Goal: Check status: Check status

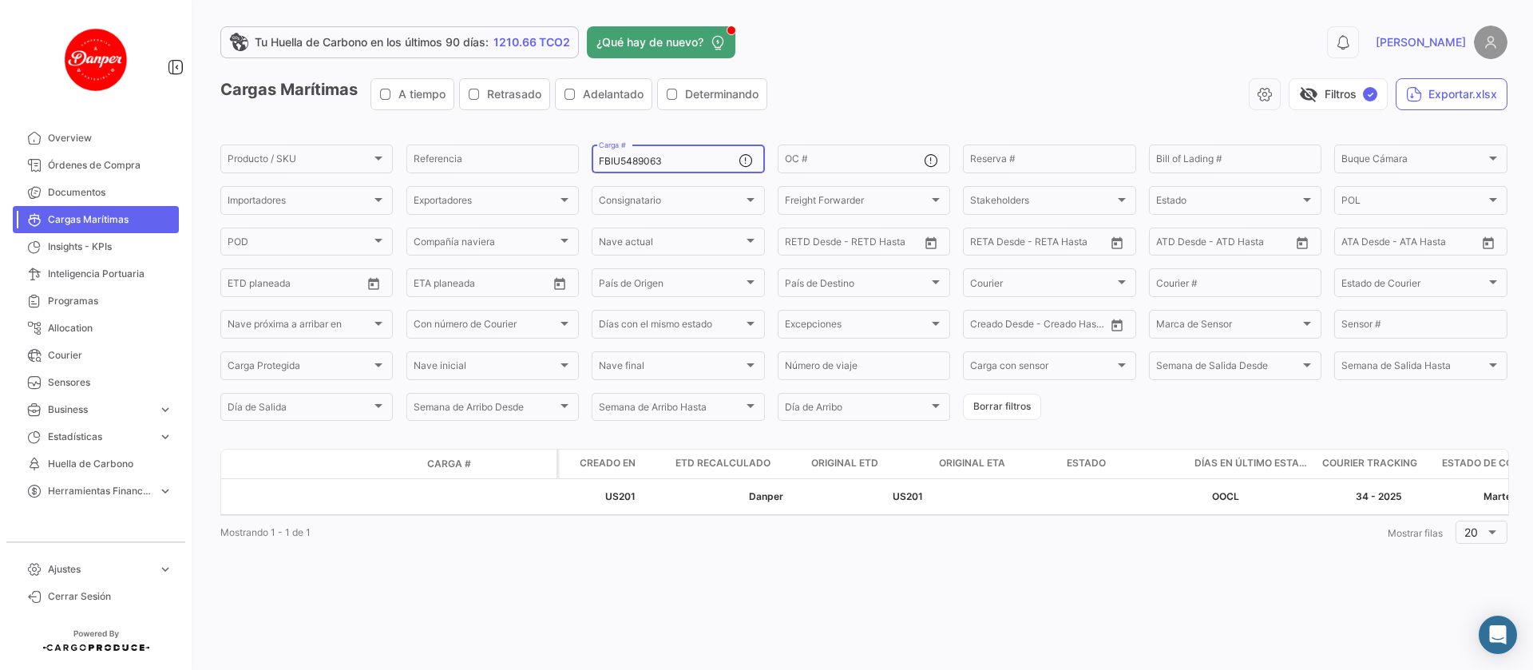
scroll to position [0, 2029]
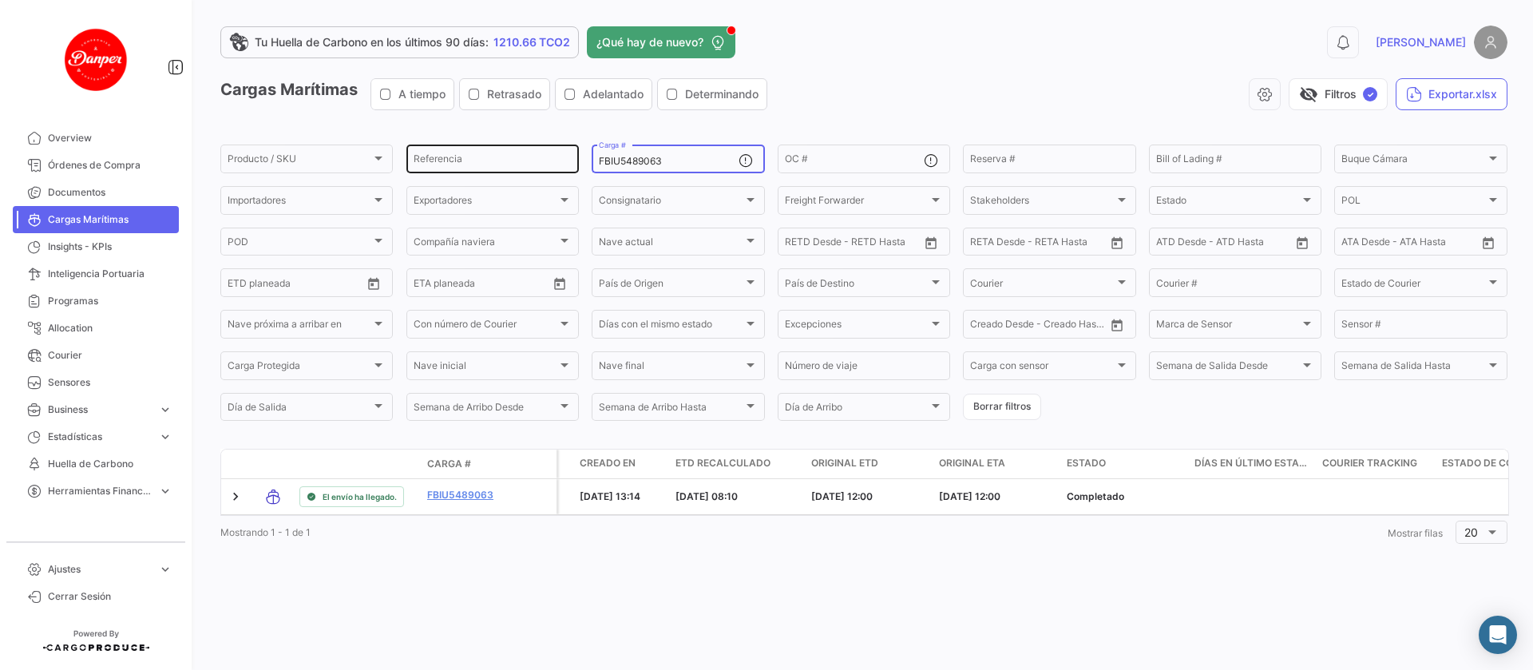
drag, startPoint x: 667, startPoint y: 157, endPoint x: 572, endPoint y: 167, distance: 95.5
click at [0, 0] on div "Producto / SKU Producto / SKU Referencia FBIU5489063 Carga # OC # Reserva # Bil…" at bounding box center [0, 0] width 0 height 0
paste input "HLBU978522"
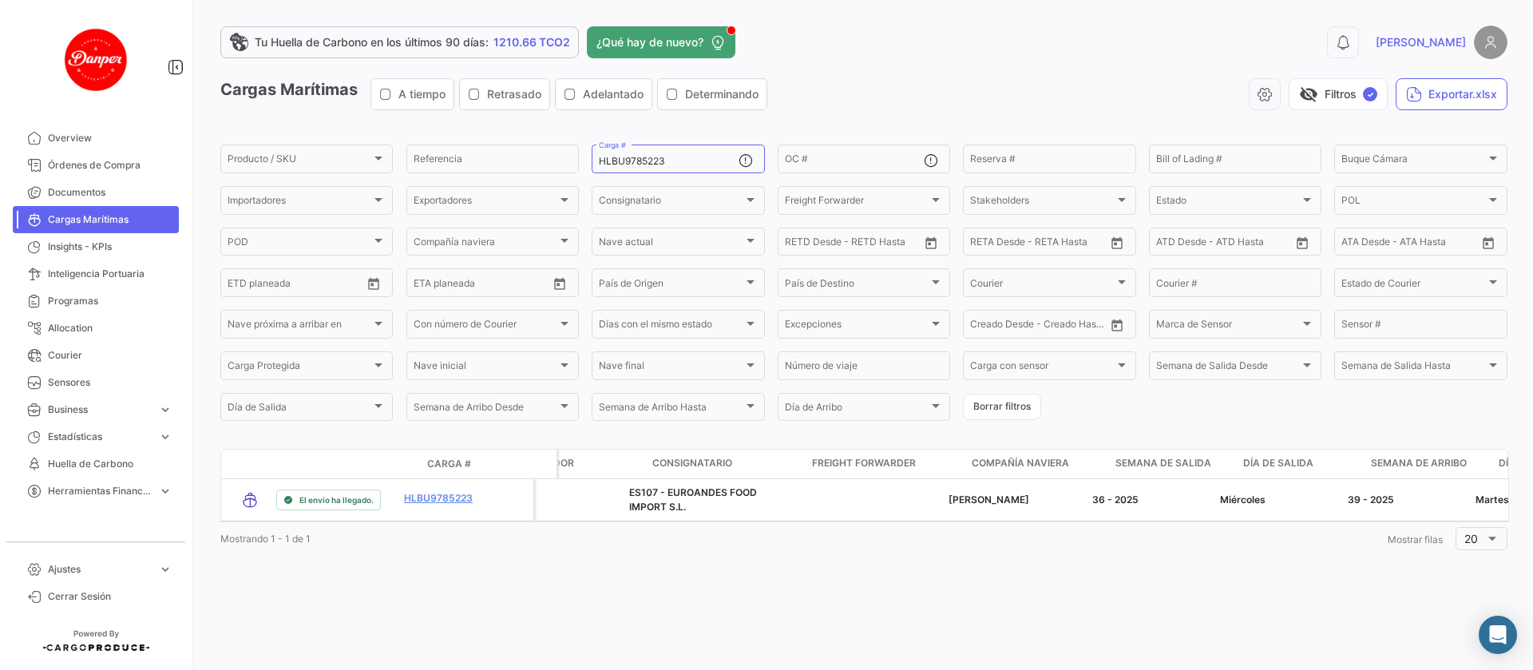
scroll to position [0, 240]
drag, startPoint x: 675, startPoint y: 163, endPoint x: 590, endPoint y: 162, distance: 85.4
click at [590, 162] on form "Producto / SKU Producto / SKU Referencia HLBU9785223 Carga # OC # Reserva # Bil…" at bounding box center [863, 282] width 1287 height 281
paste input "OOLU6257647"
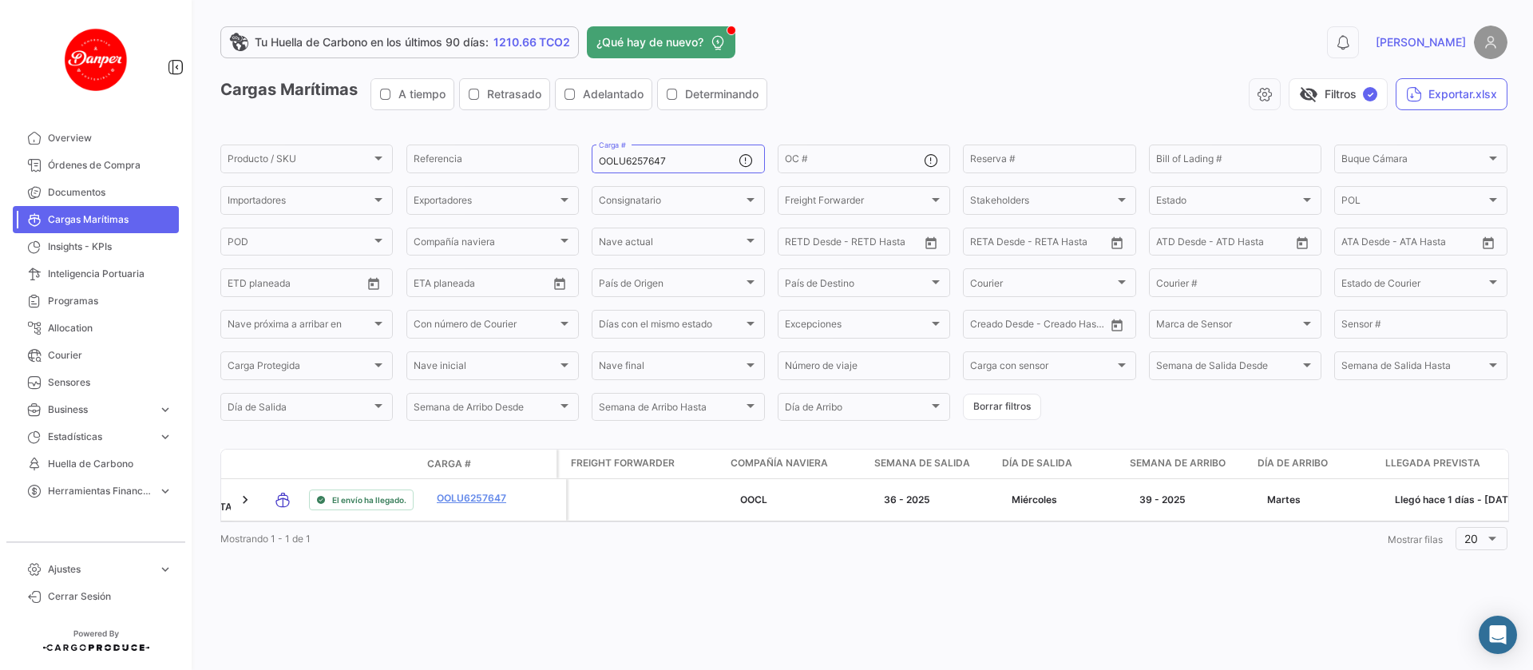
scroll to position [0, 481]
drag, startPoint x: 698, startPoint y: 166, endPoint x: 520, endPoint y: 125, distance: 182.6
click at [520, 125] on app-list-header "Cargas Marítimas A tiempo Retrasado Adelantado Determinando visibility_off Filt…" at bounding box center [863, 250] width 1287 height 345
paste input "MEDU9621589"
drag, startPoint x: 674, startPoint y: 156, endPoint x: 601, endPoint y: 156, distance: 72.6
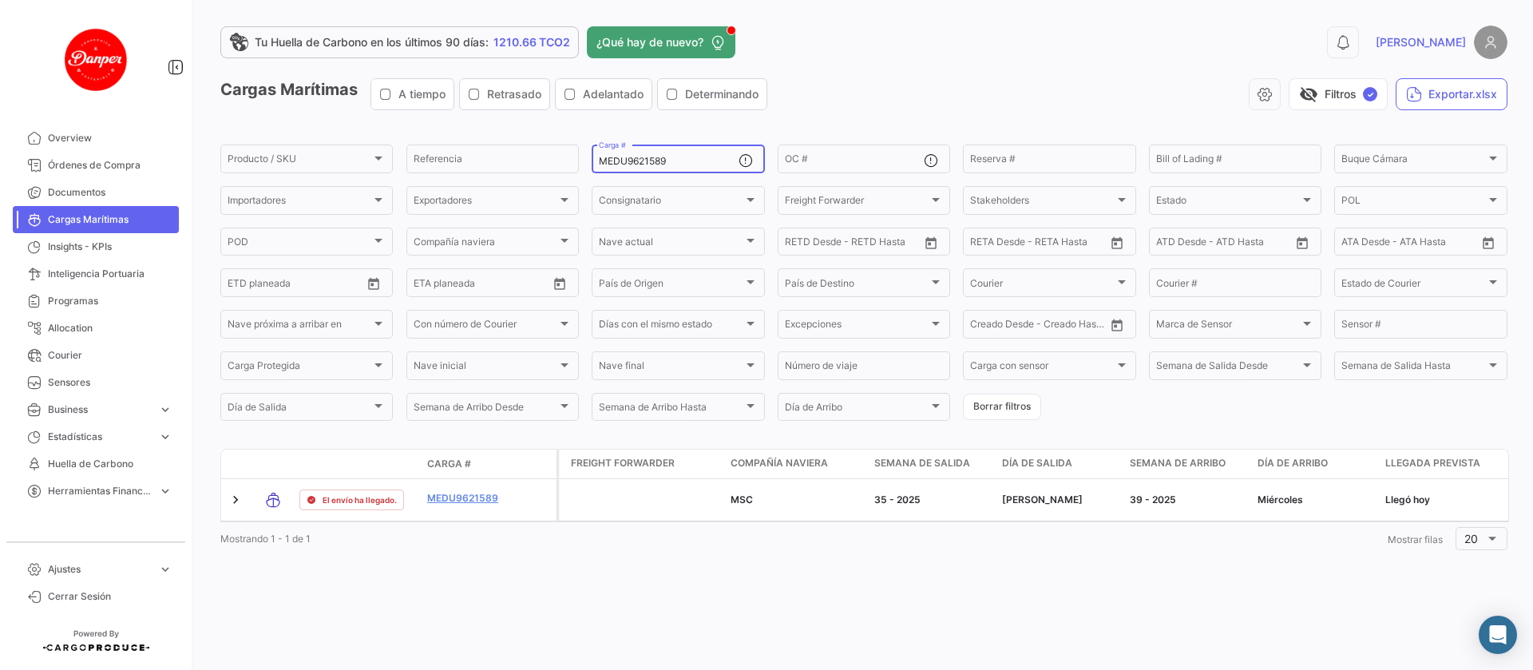
click at [601, 156] on input "MEDU9621589" at bounding box center [668, 161] width 139 height 11
paste input "TEMU9604795"
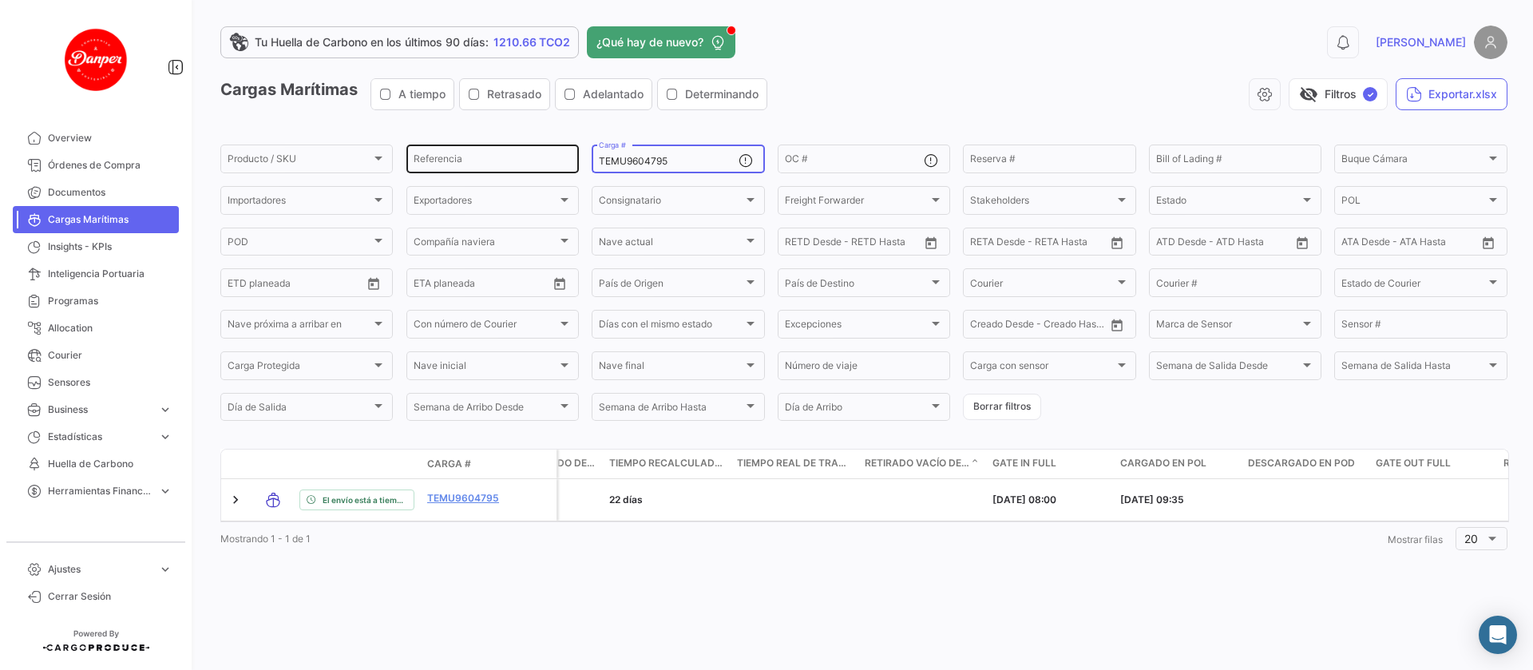
drag, startPoint x: 684, startPoint y: 159, endPoint x: 548, endPoint y: 161, distance: 135.7
click at [0, 0] on div "Producto / SKU Producto / SKU Referencia TEMU9604795 Carga # OC # Reserva # Bil…" at bounding box center [0, 0] width 0 height 0
paste input "798026"
drag, startPoint x: 688, startPoint y: 164, endPoint x: 552, endPoint y: 150, distance: 136.4
click at [0, 0] on div "Producto / SKU Producto / SKU Referencia TEMU9798026 Carga # OC # Reserva # Bil…" at bounding box center [0, 0] width 0 height 0
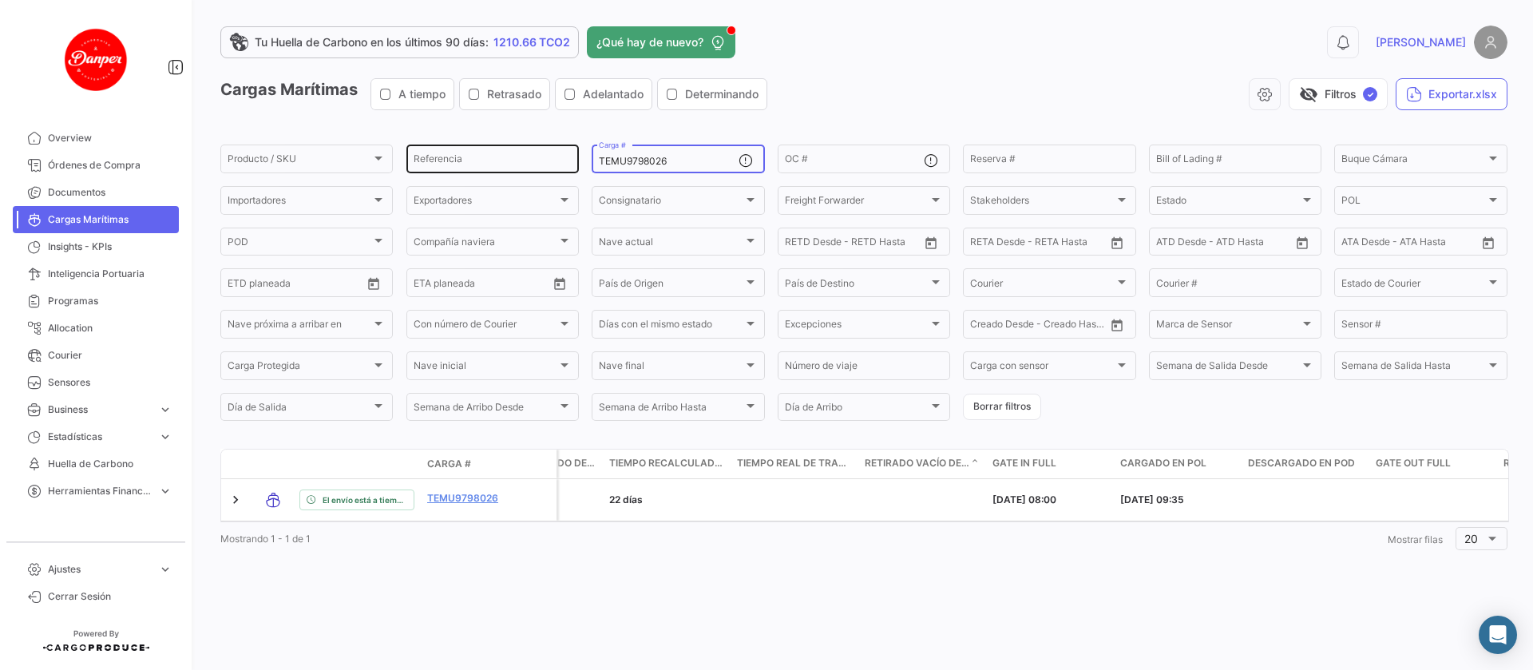
paste input "SILU7049870"
drag, startPoint x: 681, startPoint y: 157, endPoint x: 544, endPoint y: 144, distance: 137.1
click at [0, 0] on div "Producto / SKU Producto / SKU Referencia SILU7049870 Carga # OC # Reserva # Bil…" at bounding box center [0, 0] width 0 height 0
paste input "MEDU9621589"
click at [544, 144] on div "Referencia" at bounding box center [492, 157] width 158 height 31
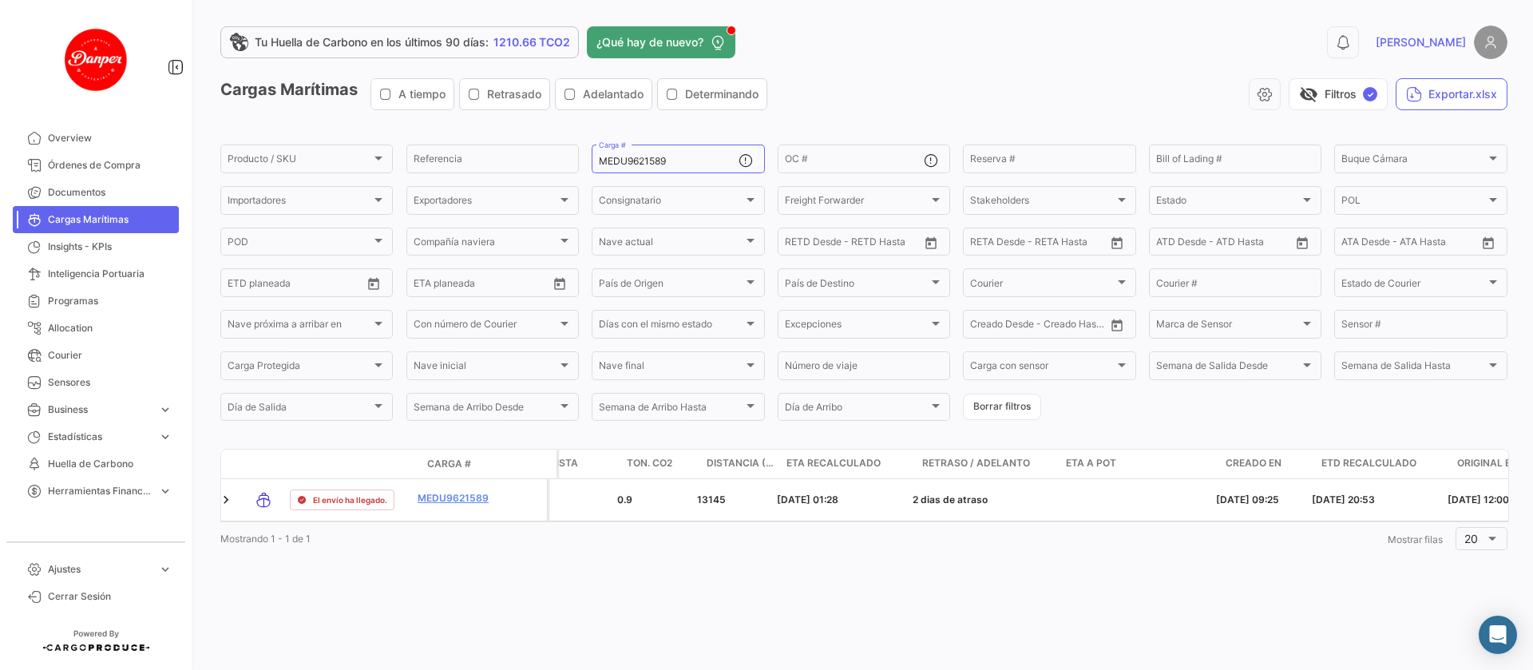
scroll to position [0, 1370]
drag, startPoint x: 671, startPoint y: 163, endPoint x: 550, endPoint y: 156, distance: 121.5
click at [0, 0] on div "Producto / SKU Producto / SKU Referencia MEDU9621589 Carga # OC # Reserva # Bil…" at bounding box center [0, 0] width 0 height 0
paste input "SDU9834283"
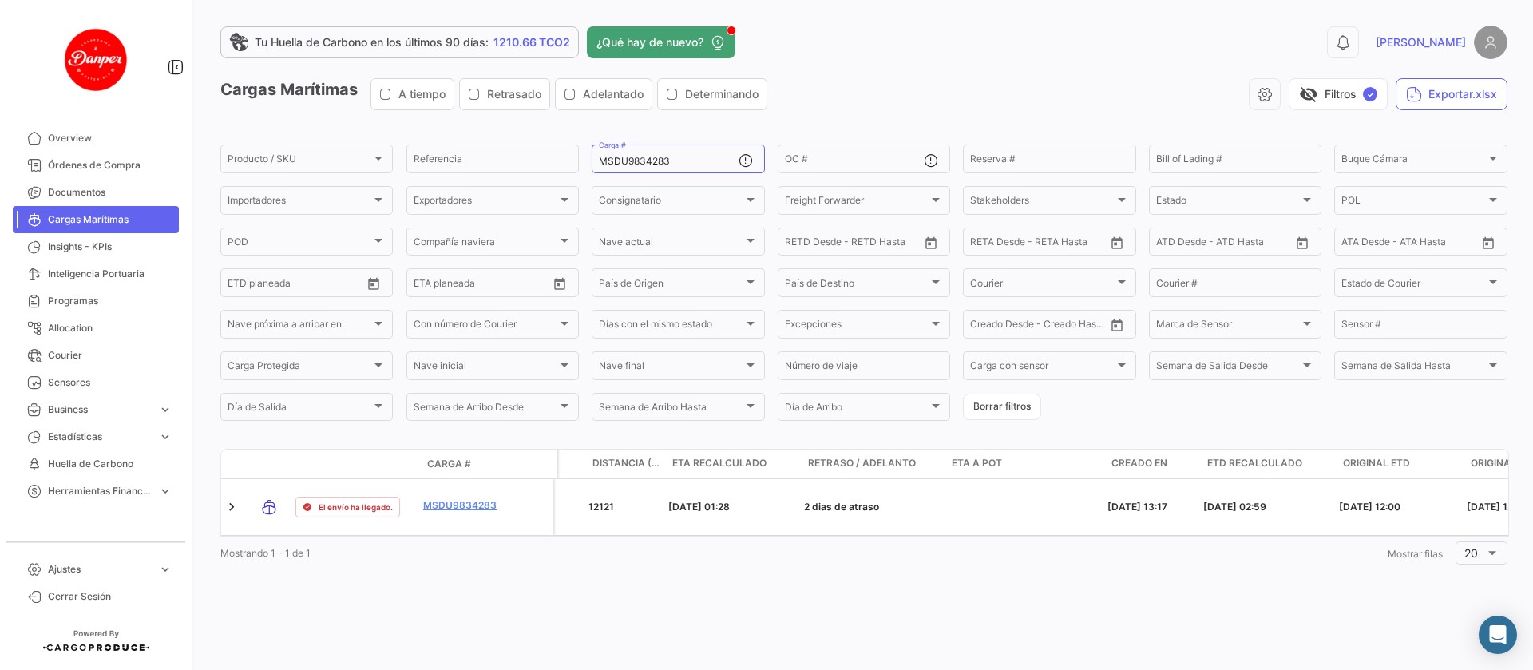
scroll to position [0, 1497]
drag, startPoint x: 697, startPoint y: 162, endPoint x: 517, endPoint y: 146, distance: 180.3
click at [0, 0] on div "Producto / SKU Producto / SKU Referencia MSDU9834283 Carga # OC # Reserva # Bil…" at bounding box center [0, 0] width 0 height 0
paste input "CXRU1265777"
drag, startPoint x: 686, startPoint y: 163, endPoint x: 548, endPoint y: 158, distance: 139.0
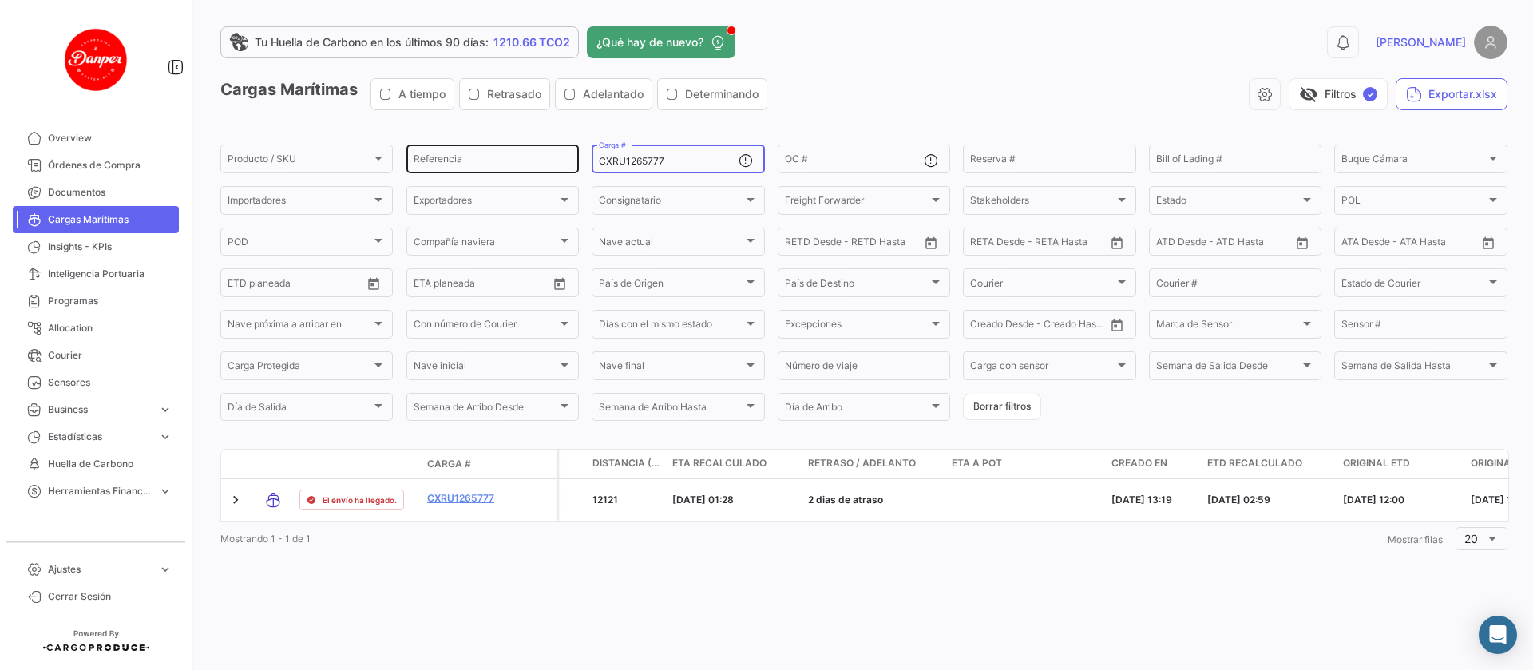
click at [0, 0] on div "Producto / SKU Producto / SKU Referencia CXRU1265777 Carga # OC # Reserva # Bil…" at bounding box center [0, 0] width 0 height 0
paste input "MFTU8240766"
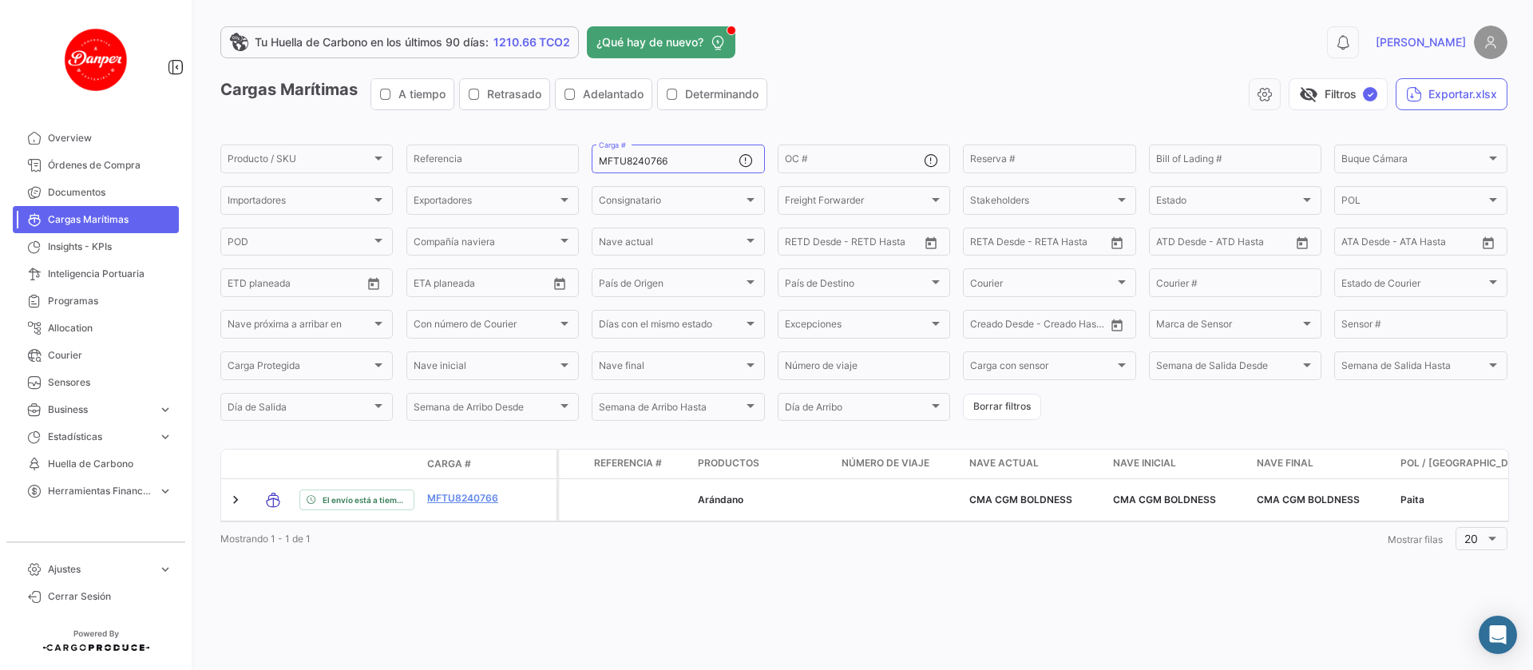
scroll to position [0, 3848]
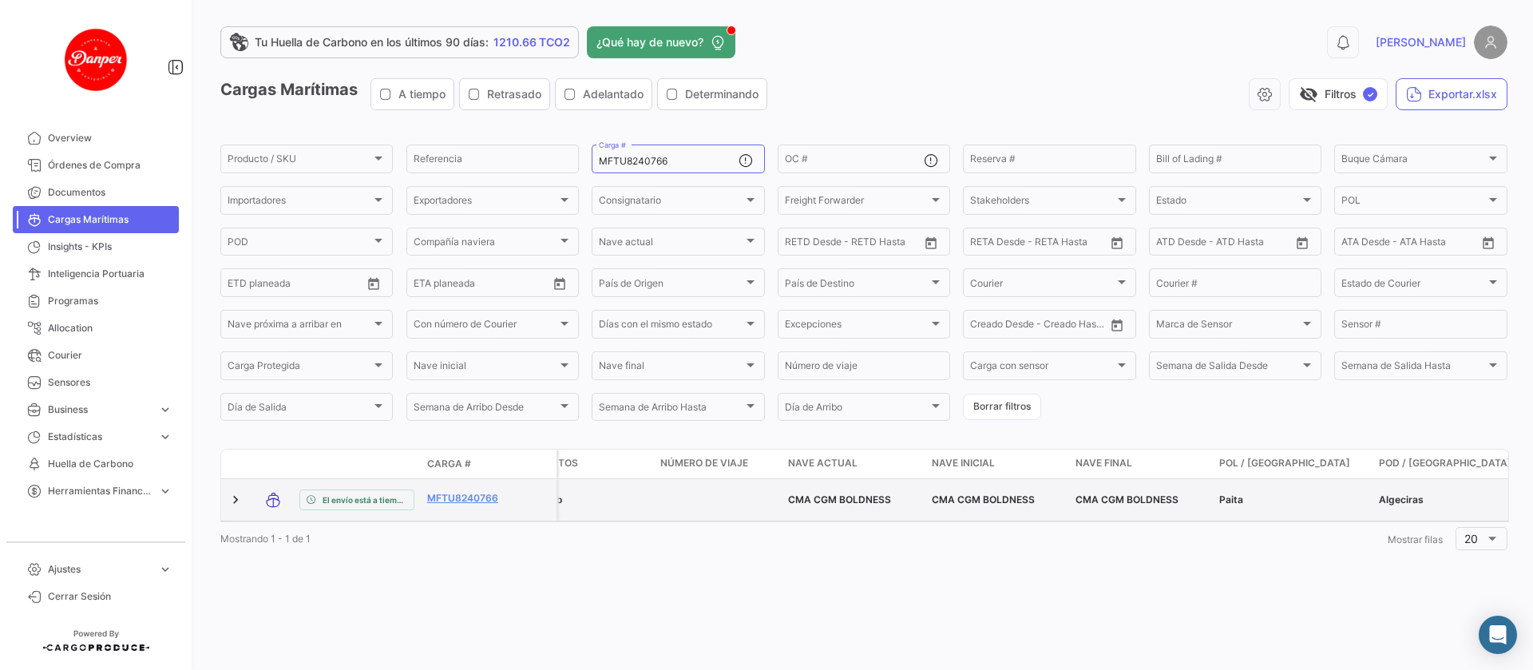
drag, startPoint x: 1031, startPoint y: 498, endPoint x: 934, endPoint y: 498, distance: 97.4
click at [934, 498] on div "CMA CGM BOLDNESS" at bounding box center [996, 499] width 131 height 14
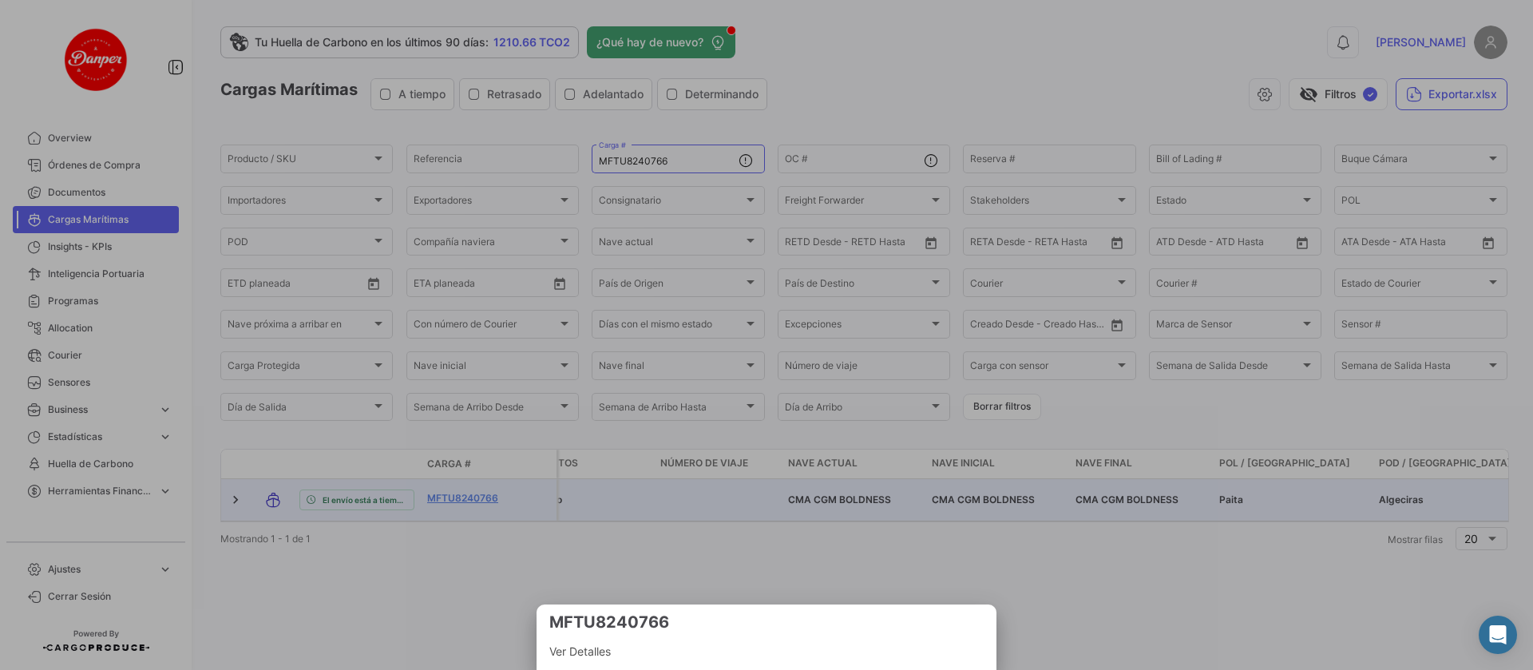
copy div "CMA CGM BOLDNESS"
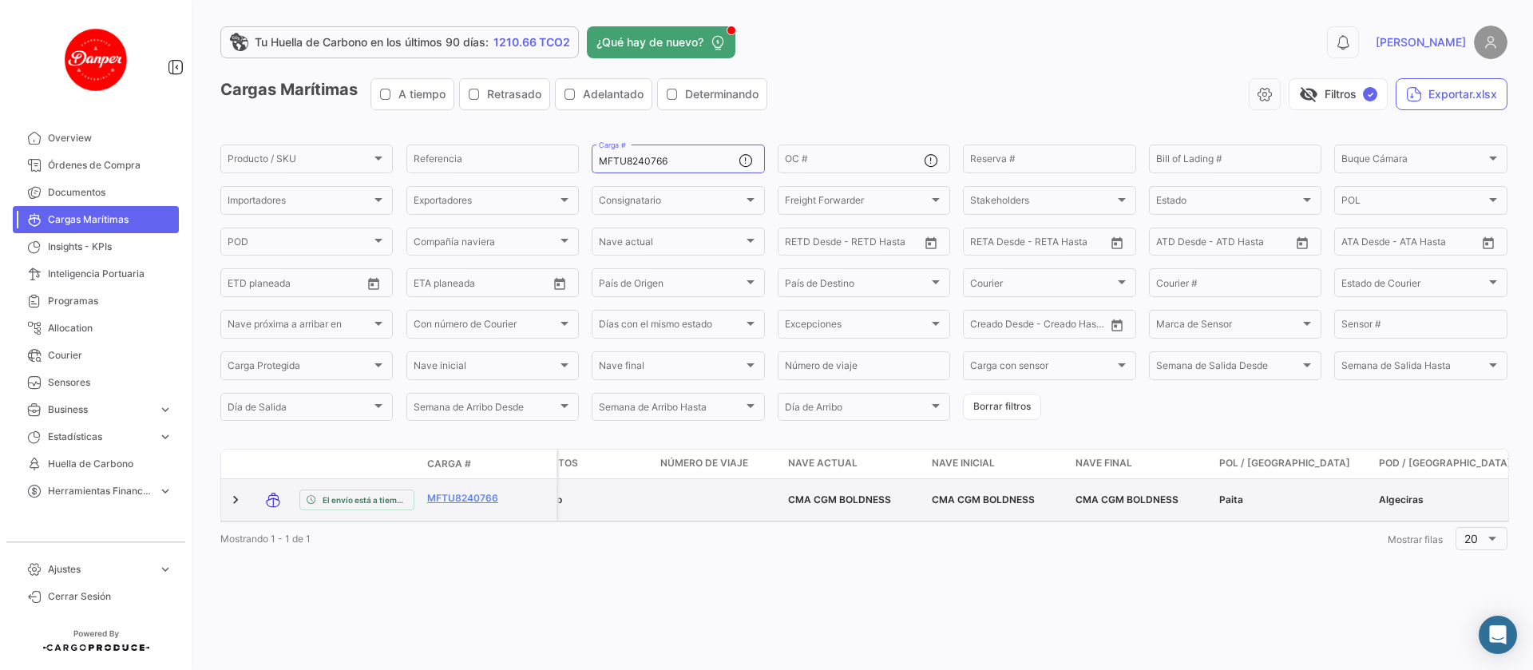
copy div "CMA CGM BOLDNESS"
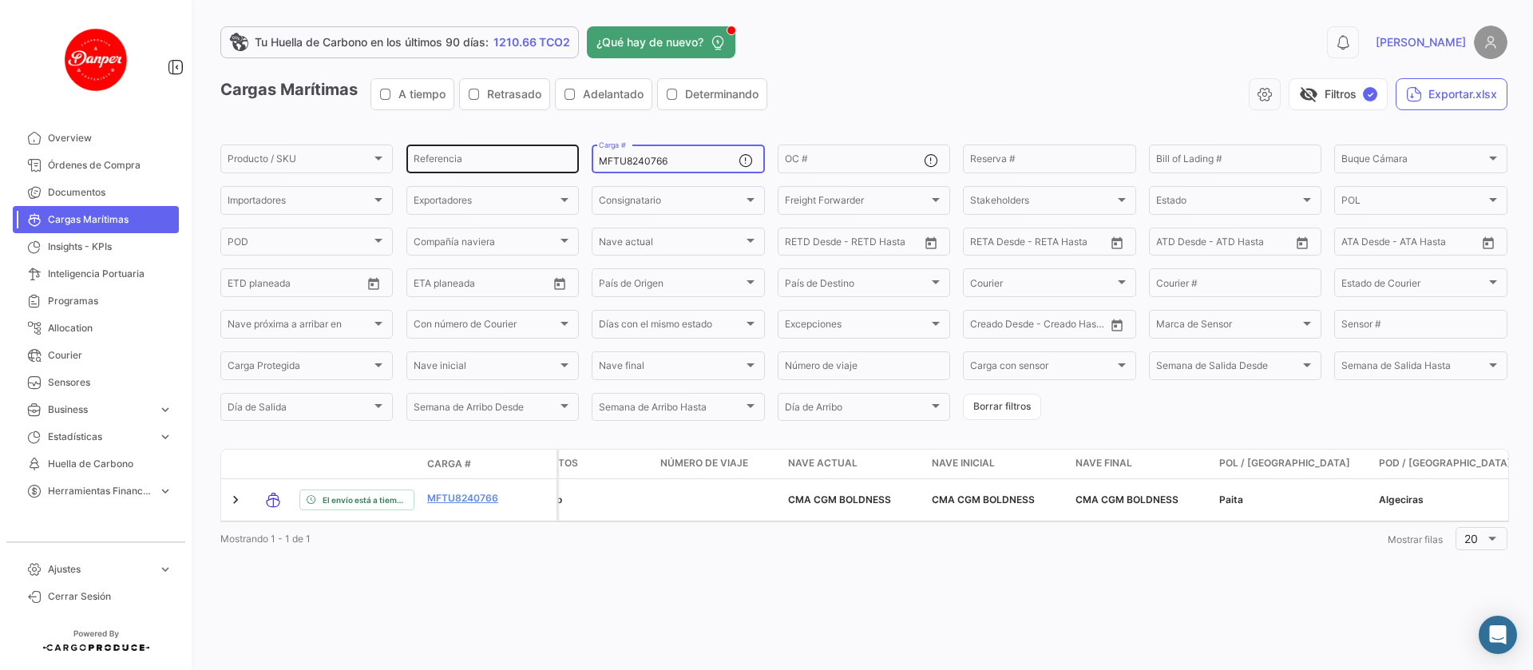
drag, startPoint x: 622, startPoint y: 161, endPoint x: 554, endPoint y: 156, distance: 68.0
click at [0, 0] on div "Producto / SKU Producto / SKU Referencia MFTU8240766 Carga # OC # Reserva # Bil…" at bounding box center [0, 0] width 0 height 0
paste input "ZMOU8889184"
type input "ZMOU8889184"
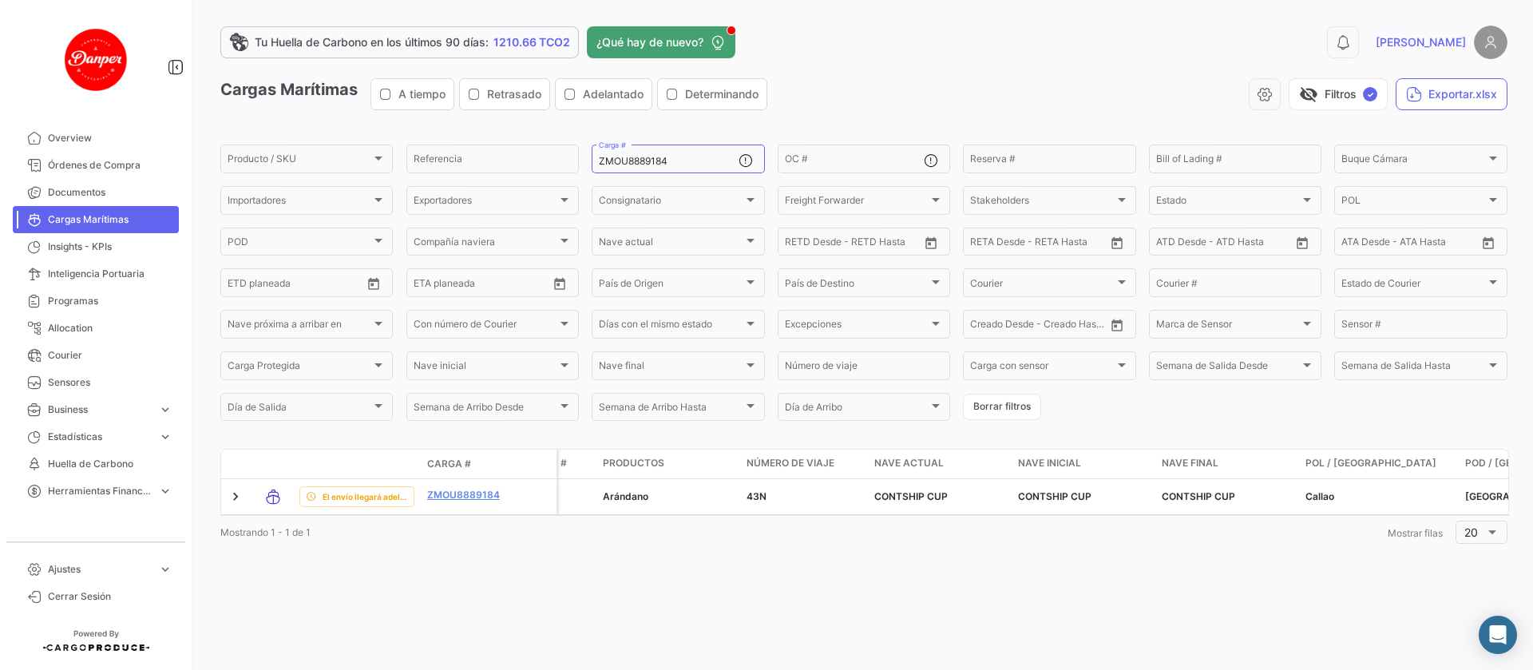
scroll to position [0, 3767]
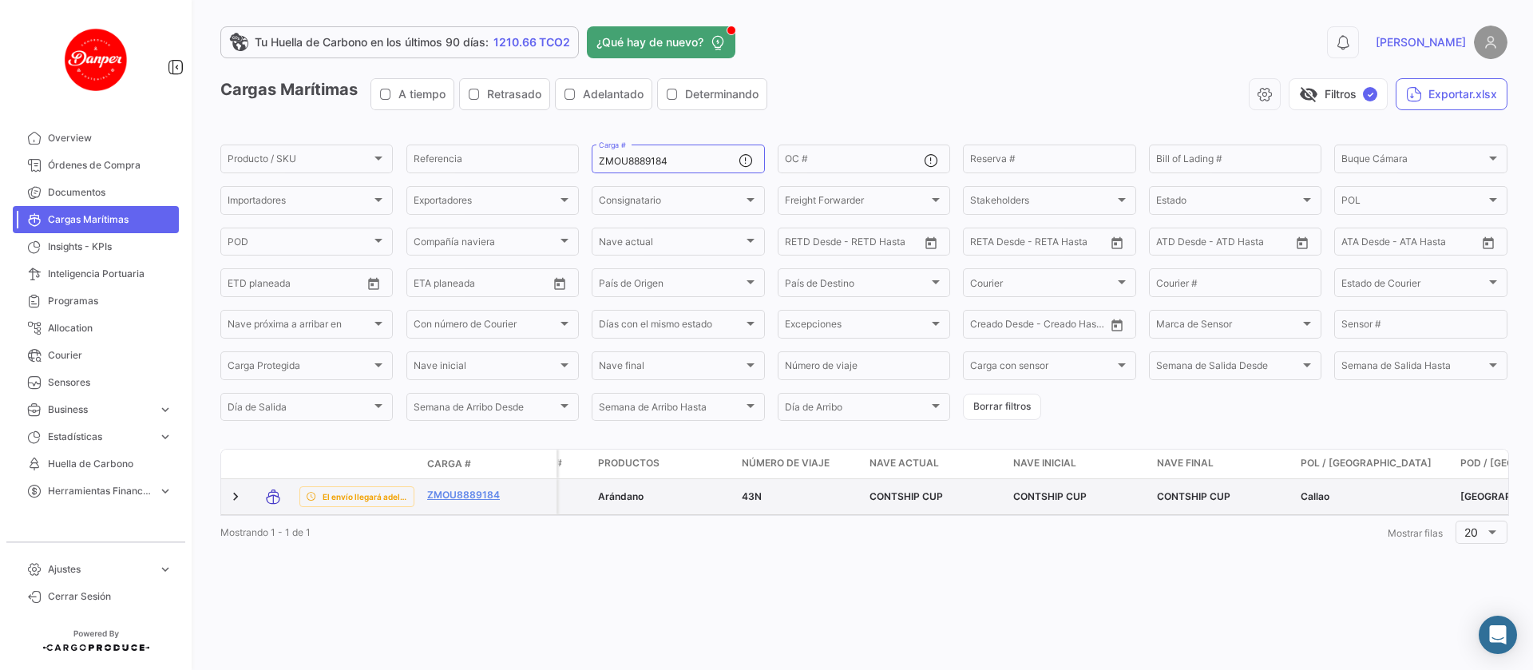
drag, startPoint x: 1156, startPoint y: 494, endPoint x: 1230, endPoint y: 495, distance: 74.2
click at [1230, 495] on datatable-body-cell "CONTSHIP CUP" at bounding box center [1222, 496] width 144 height 35
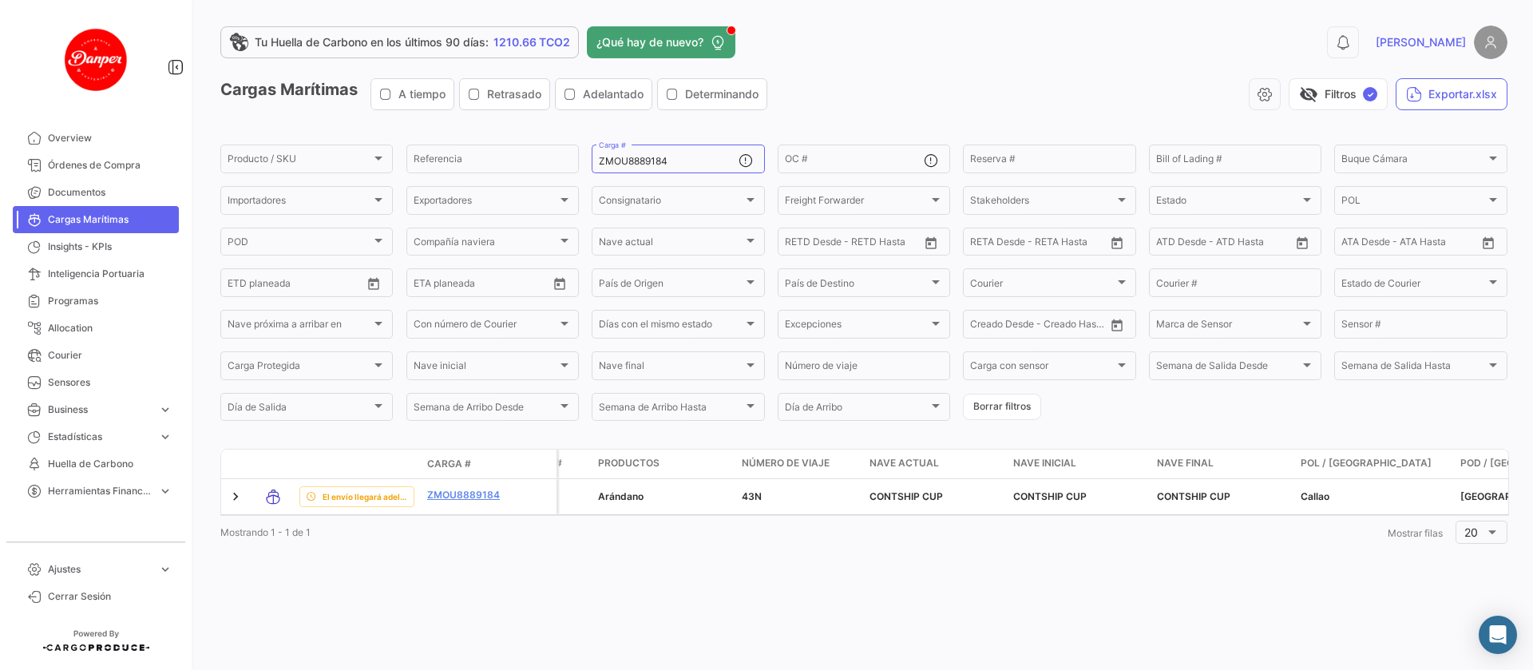
copy div "CONTSHIP CUP"
